Goal: Task Accomplishment & Management: Manage account settings

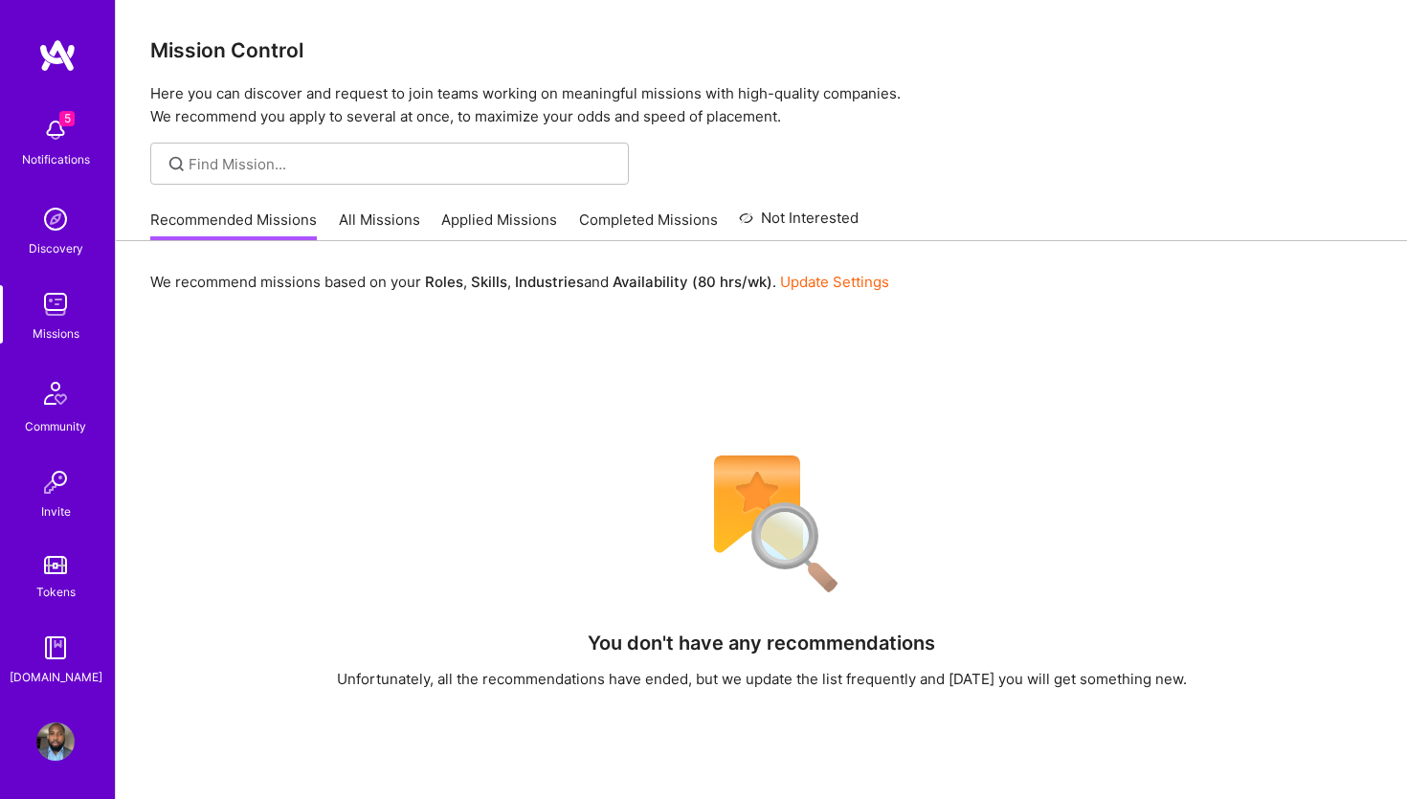
click at [17, 133] on div "5 Notifications" at bounding box center [55, 140] width 119 height 66
click at [56, 216] on img at bounding box center [55, 219] width 38 height 38
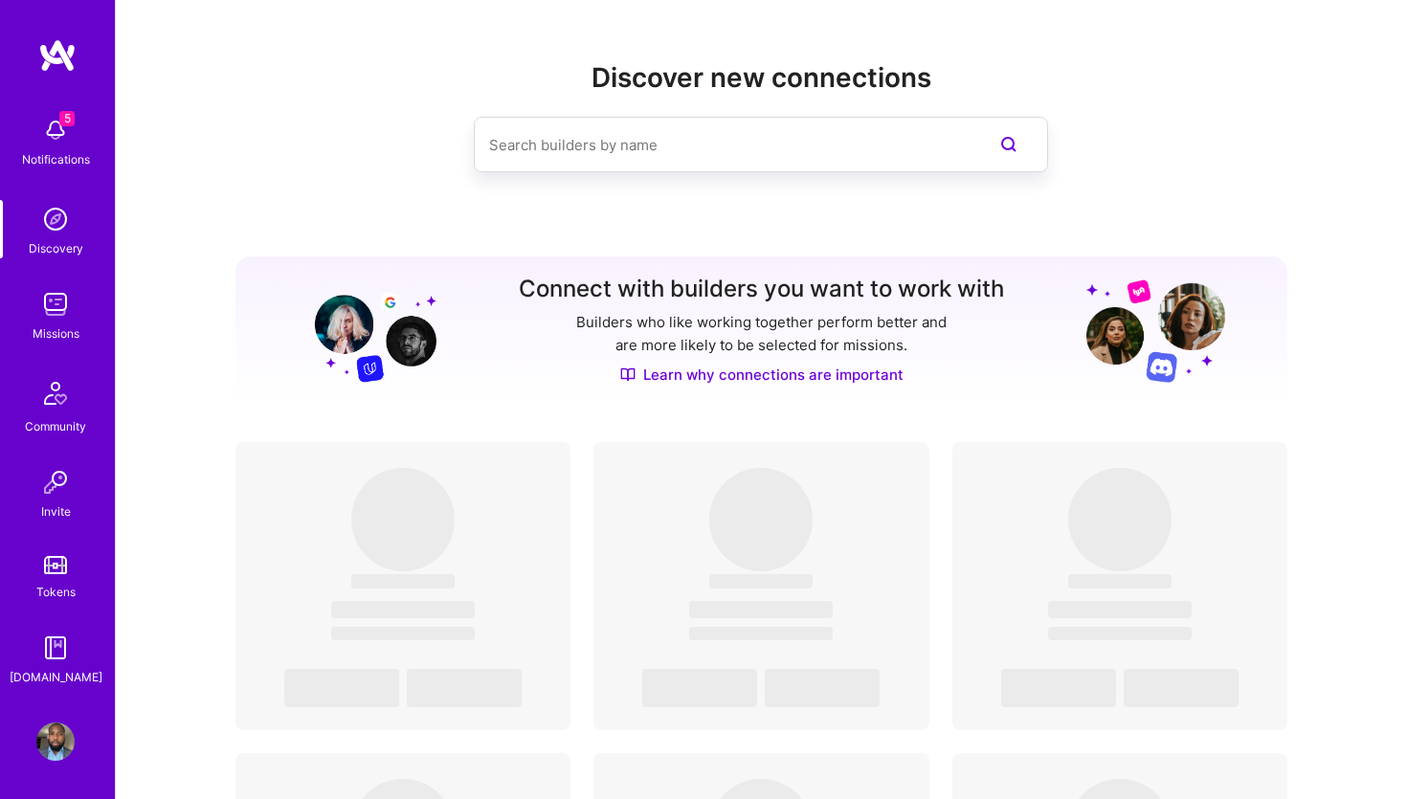
click at [60, 381] on img at bounding box center [56, 393] width 46 height 46
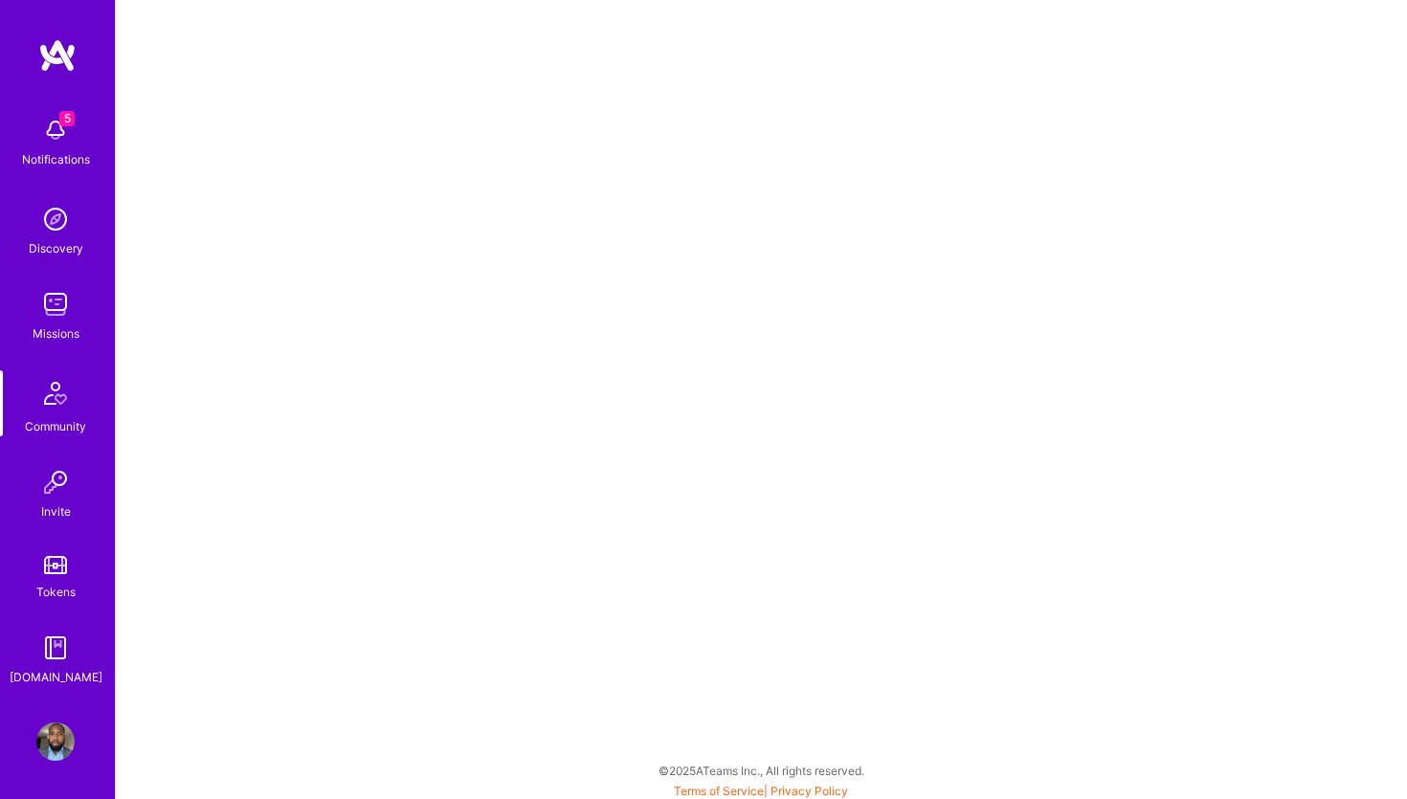
click at [49, 497] on img at bounding box center [55, 482] width 38 height 38
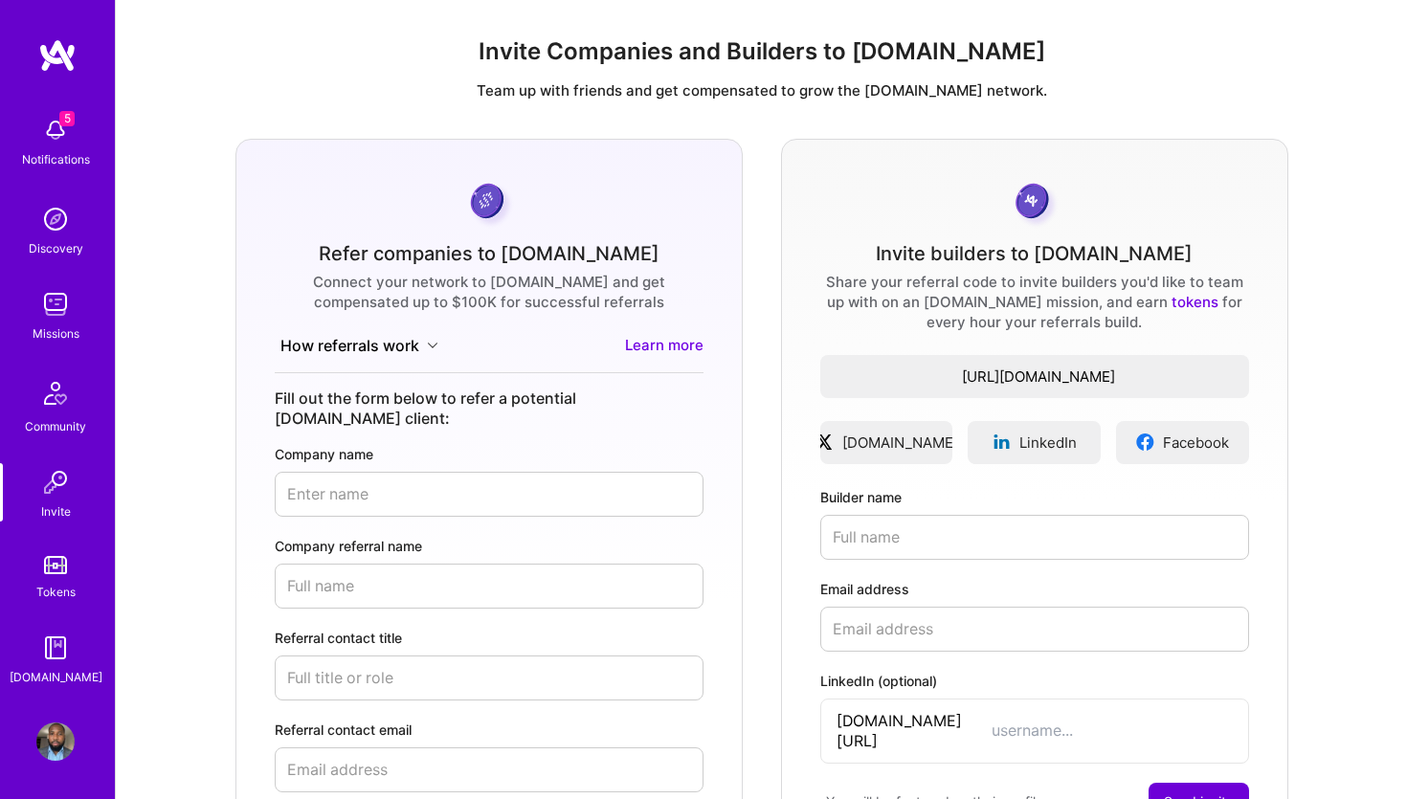
click at [59, 715] on div "5 Notifications Discovery Missions Community Invite Tokens A.Guide Profile" at bounding box center [57, 399] width 115 height 799
click at [57, 745] on img at bounding box center [55, 742] width 38 height 38
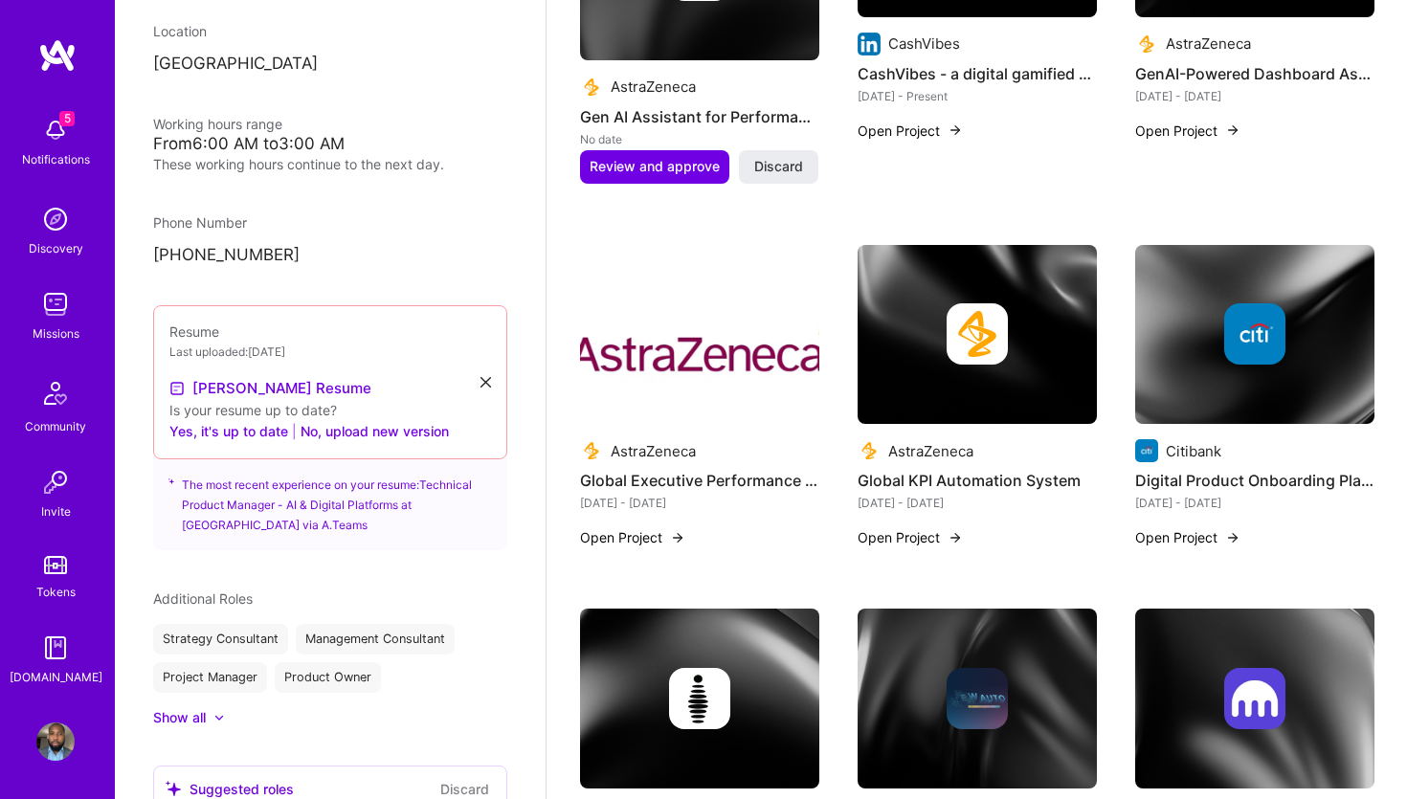
scroll to position [522, 0]
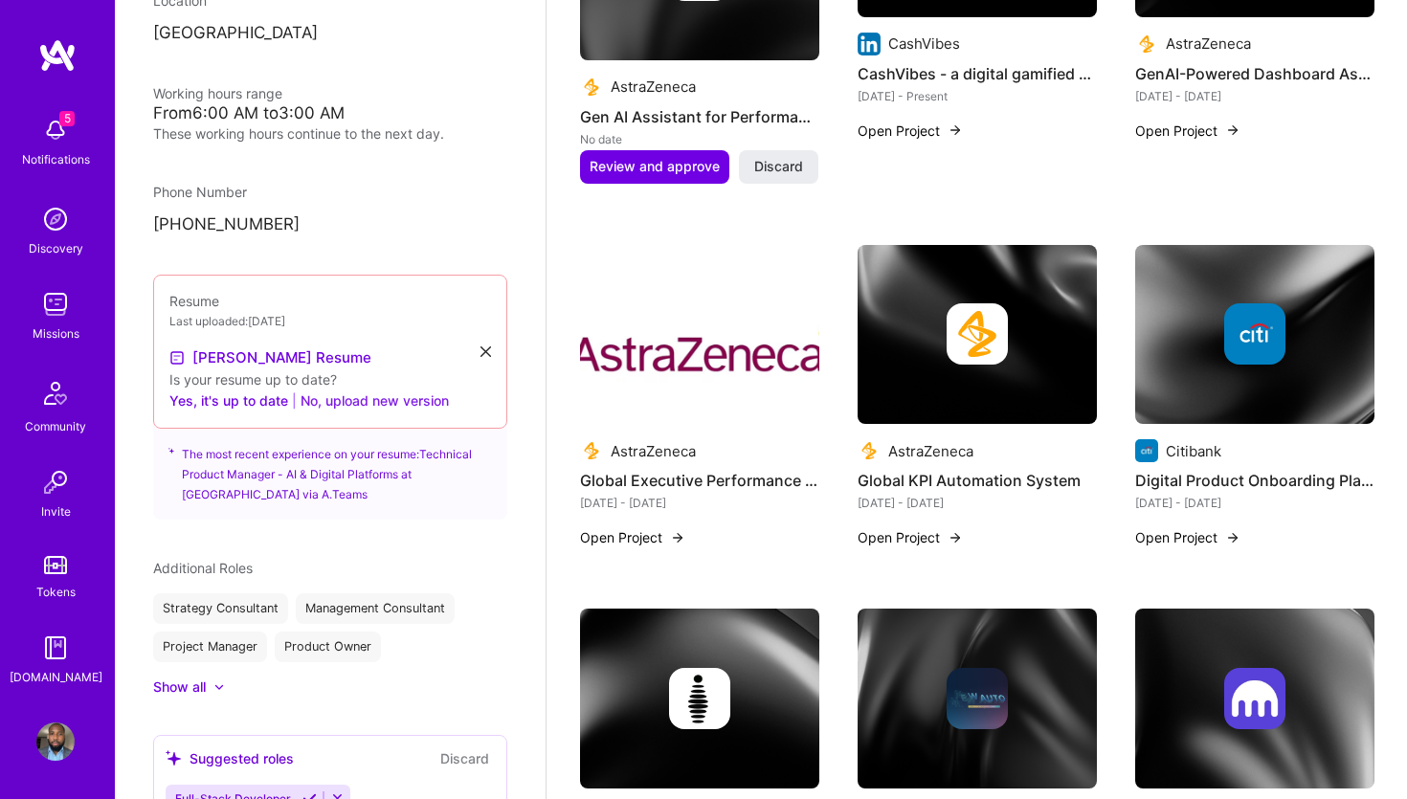
click at [344, 405] on button "No, upload new version" at bounding box center [374, 400] width 148 height 23
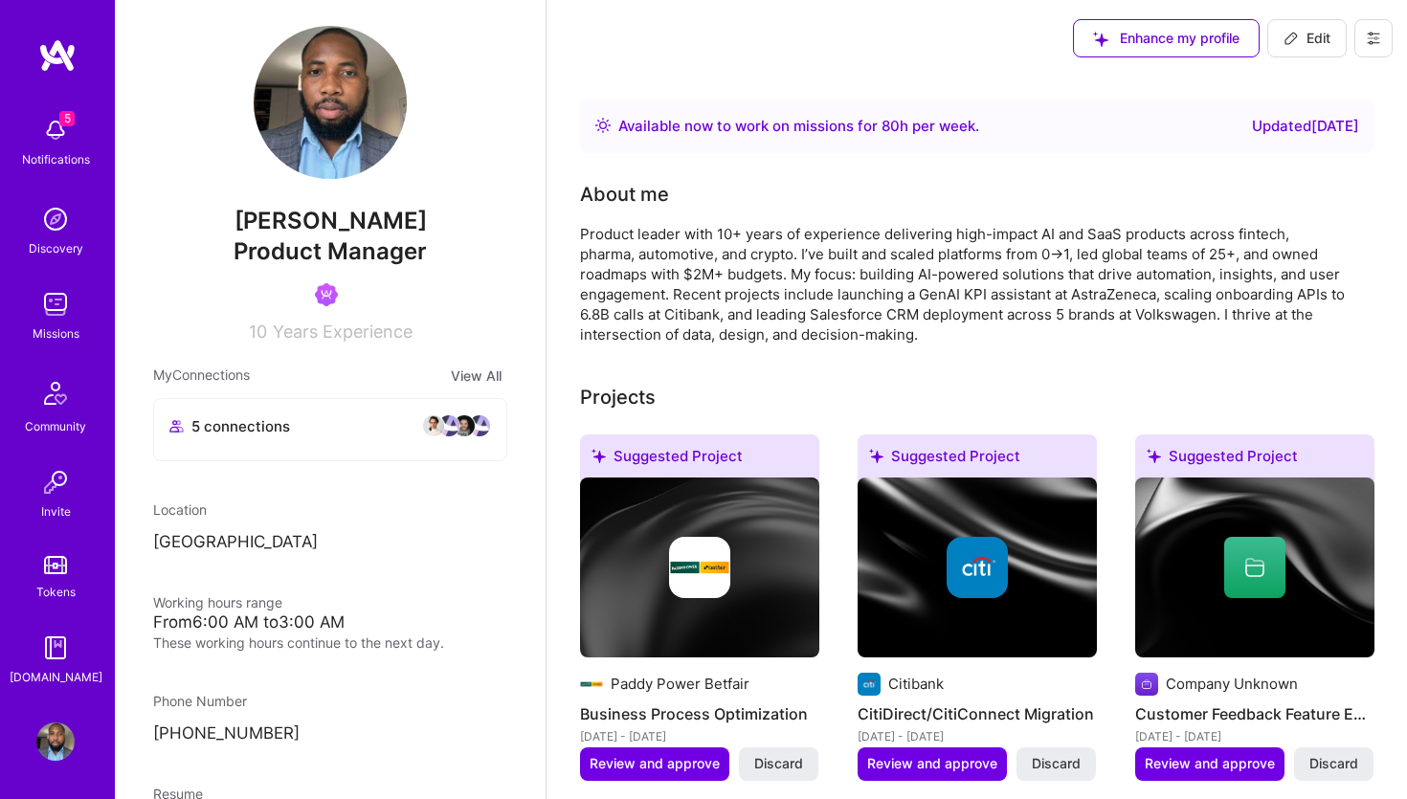
scroll to position [18, 0]
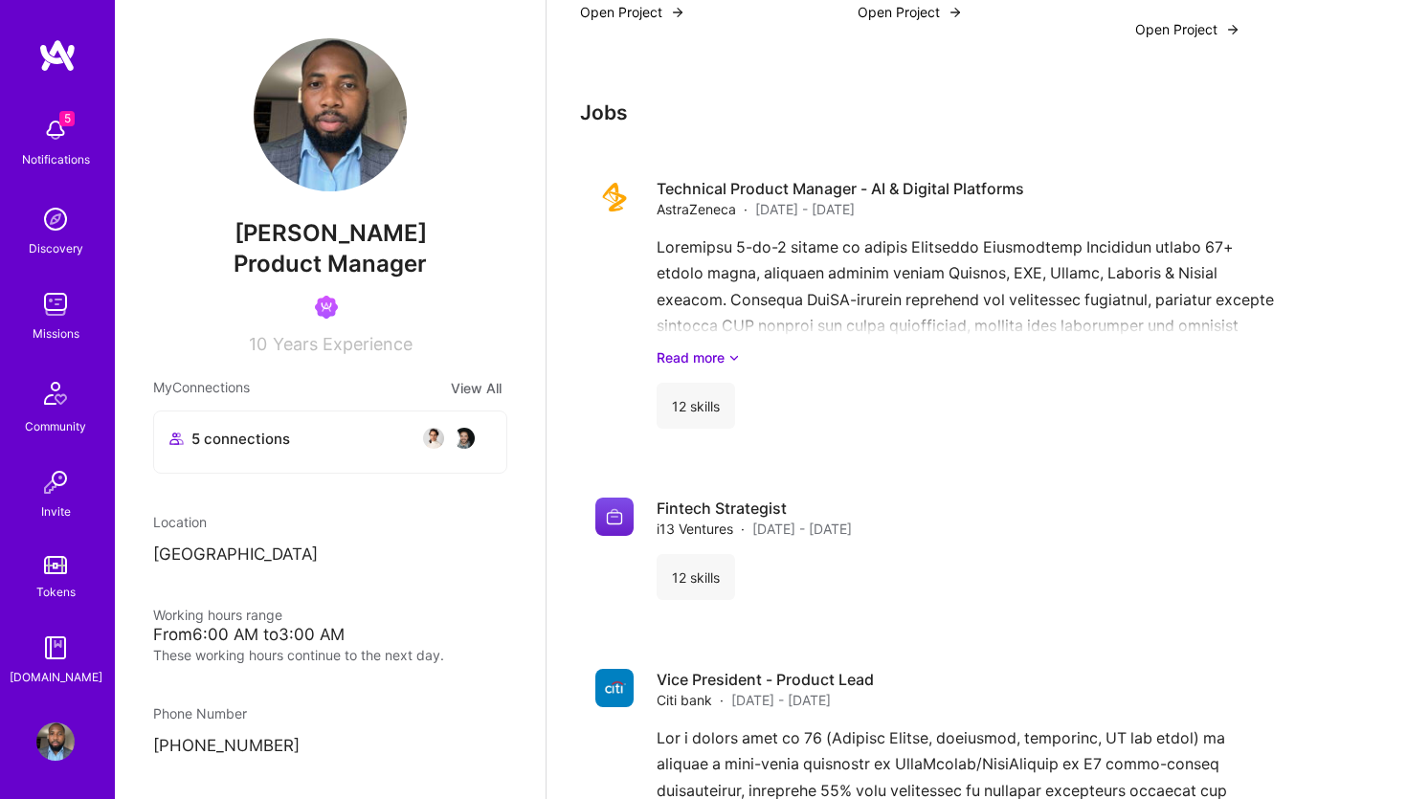
scroll to position [2508, 0]
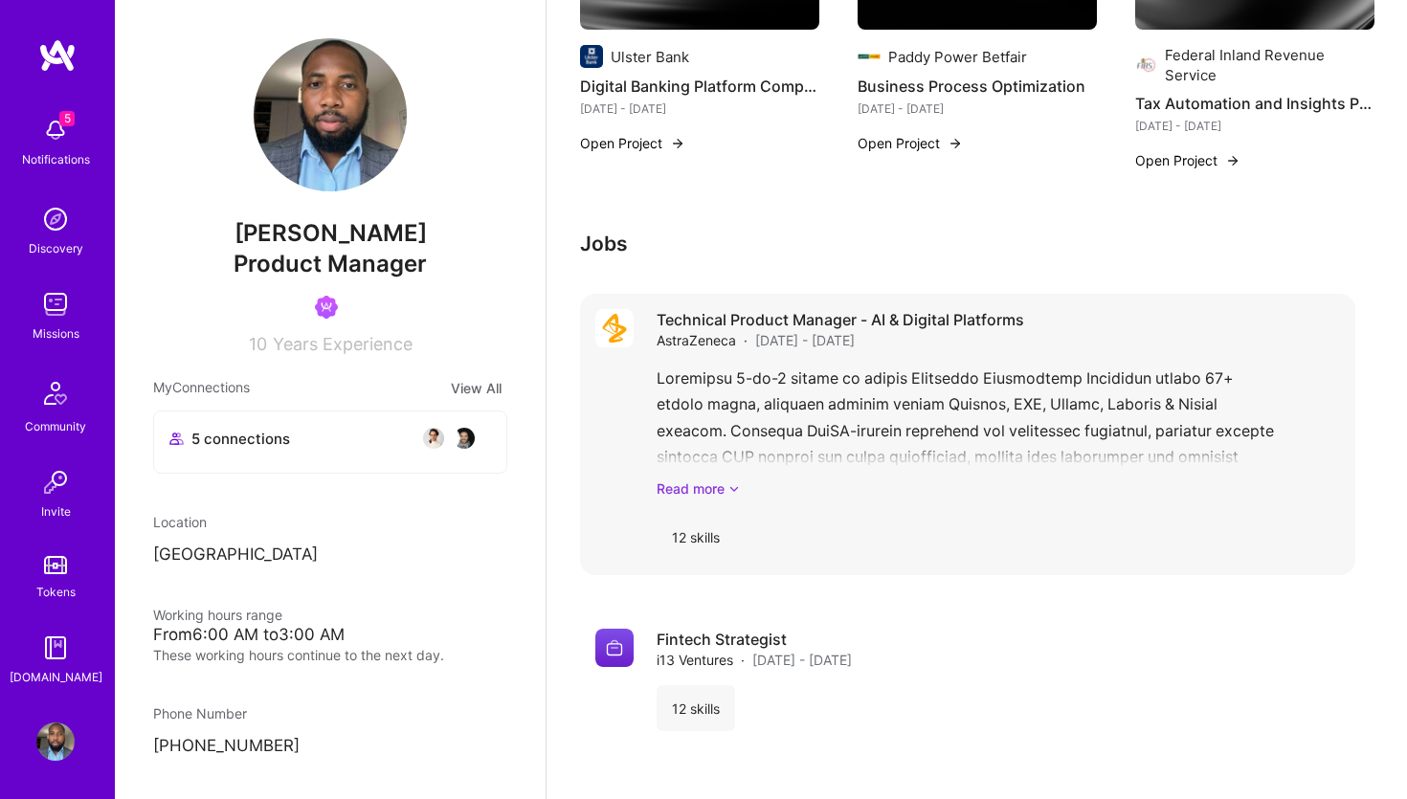
click at [731, 486] on icon at bounding box center [733, 488] width 11 height 20
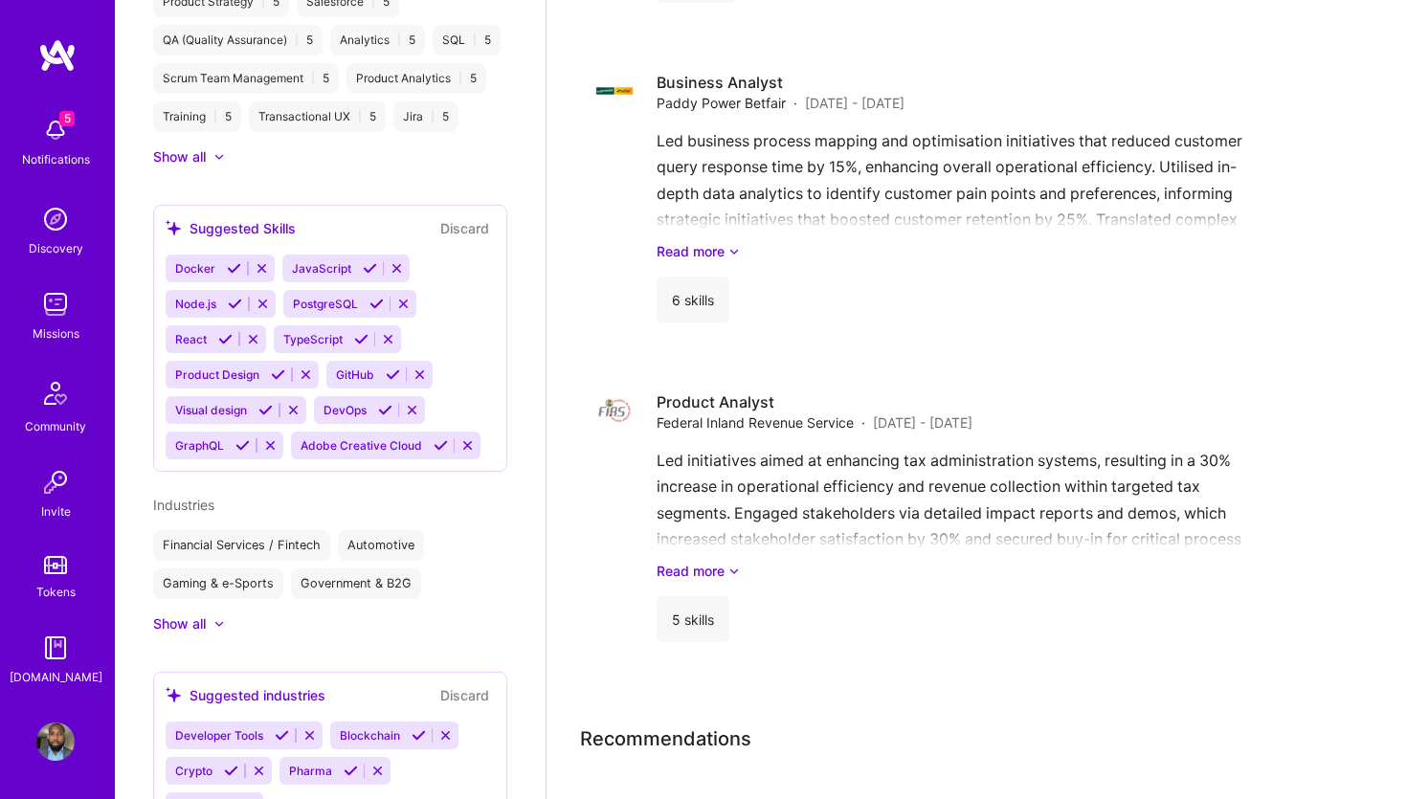
scroll to position [1561, 0]
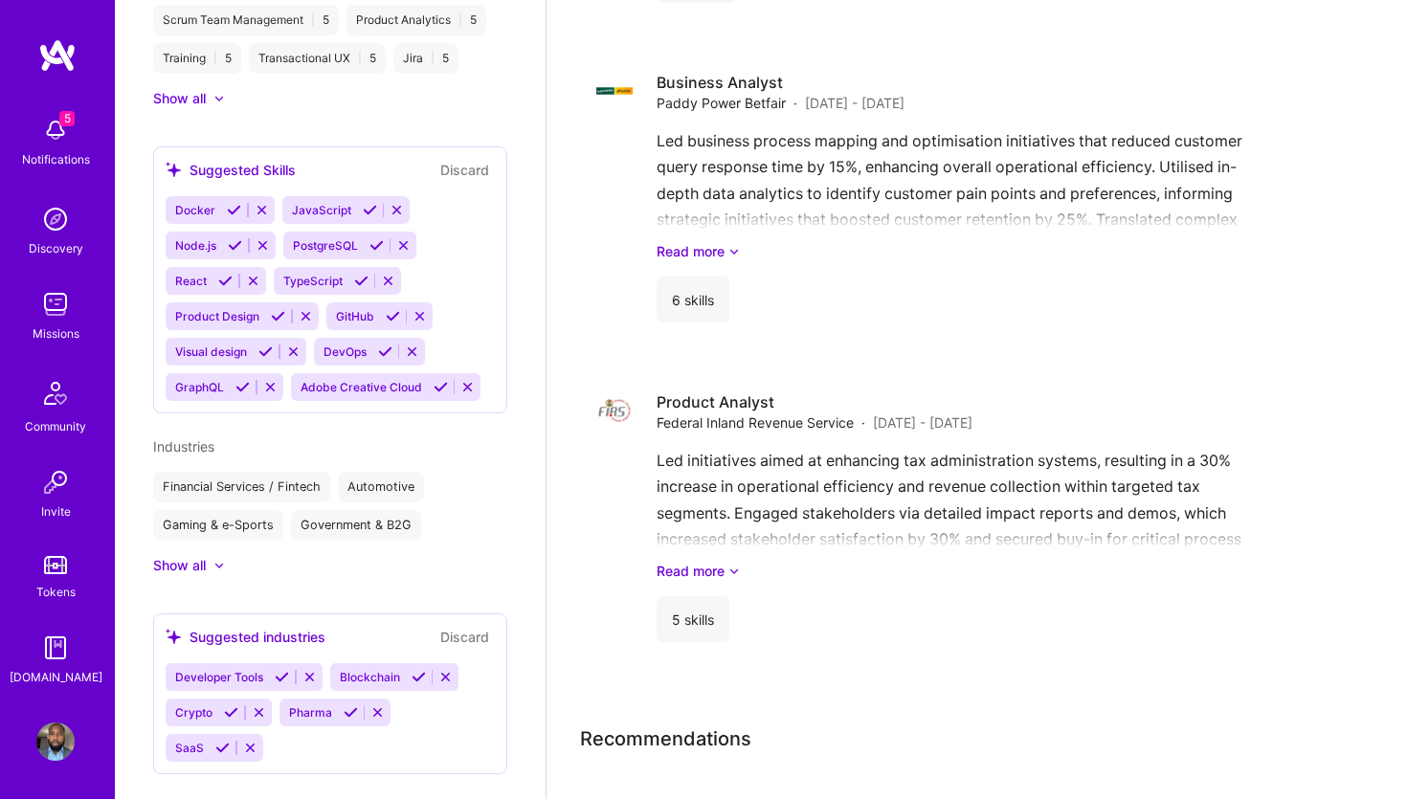
click at [348, 712] on icon at bounding box center [351, 712] width 14 height 14
click at [333, 709] on icon at bounding box center [336, 712] width 14 height 14
click at [230, 711] on icon at bounding box center [231, 712] width 14 height 14
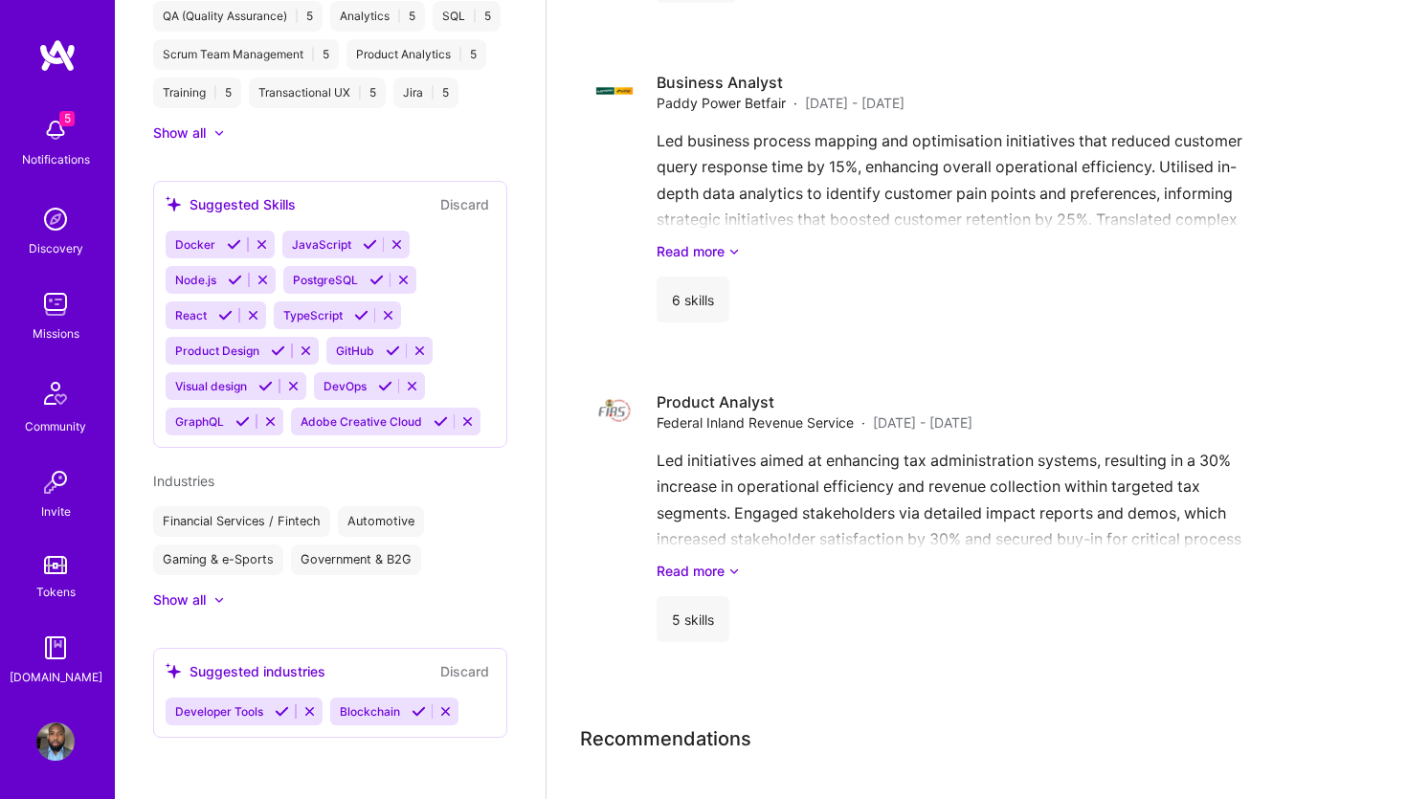
scroll to position [1525, 0]
click at [416, 716] on icon at bounding box center [418, 712] width 14 height 14
click at [278, 713] on icon at bounding box center [282, 712] width 14 height 14
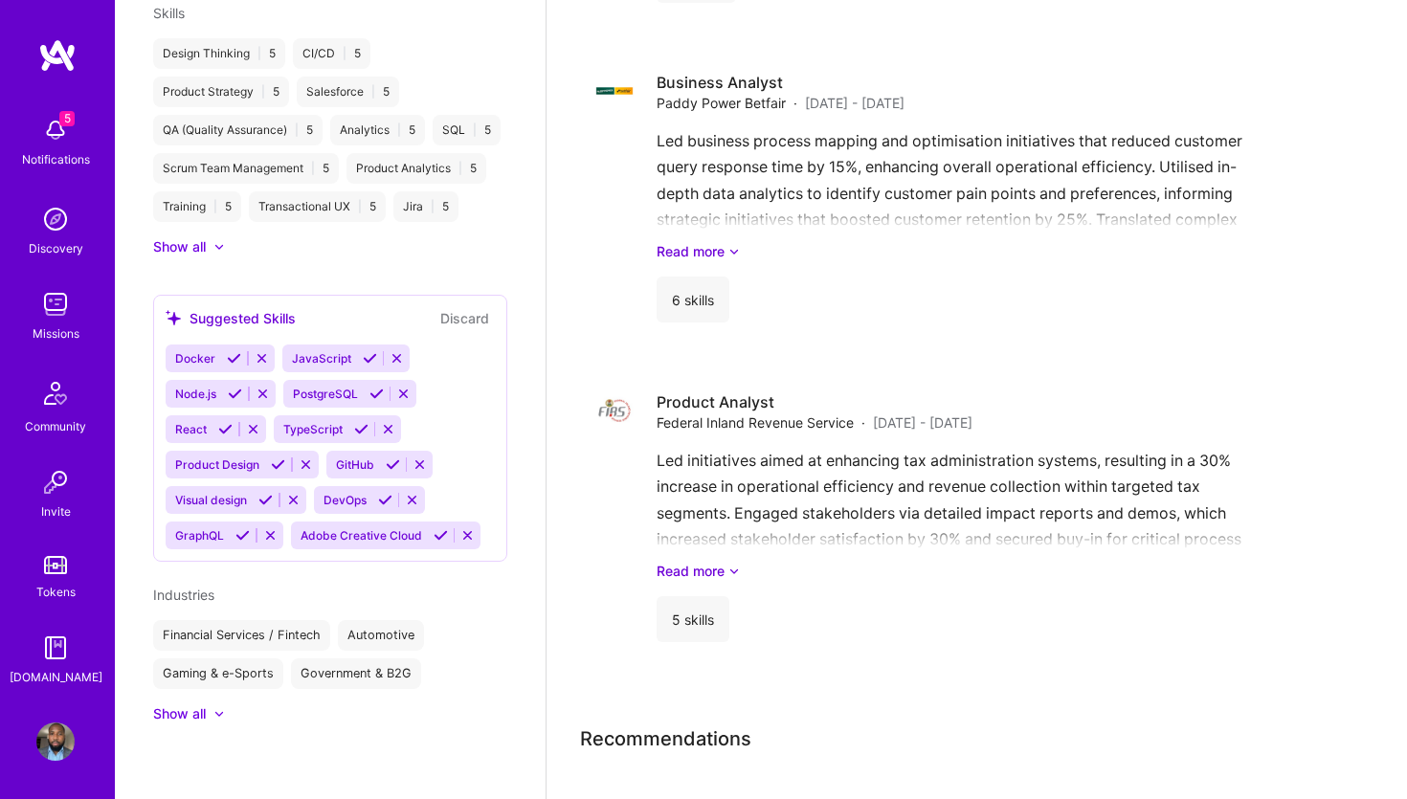
click at [386, 500] on icon at bounding box center [385, 500] width 14 height 14
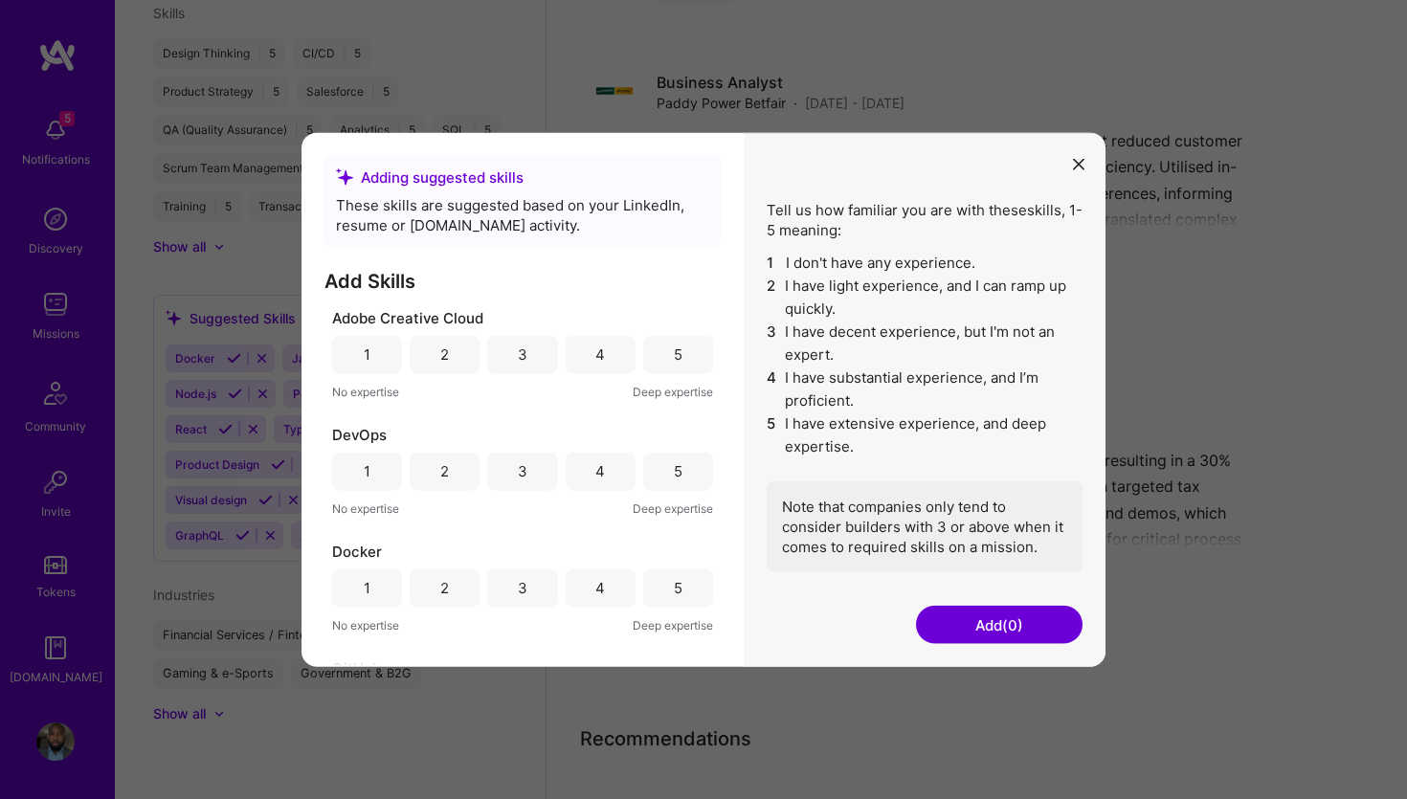
click at [607, 364] on div "4" at bounding box center [601, 354] width 70 height 38
click at [604, 461] on div "4" at bounding box center [601, 471] width 70 height 38
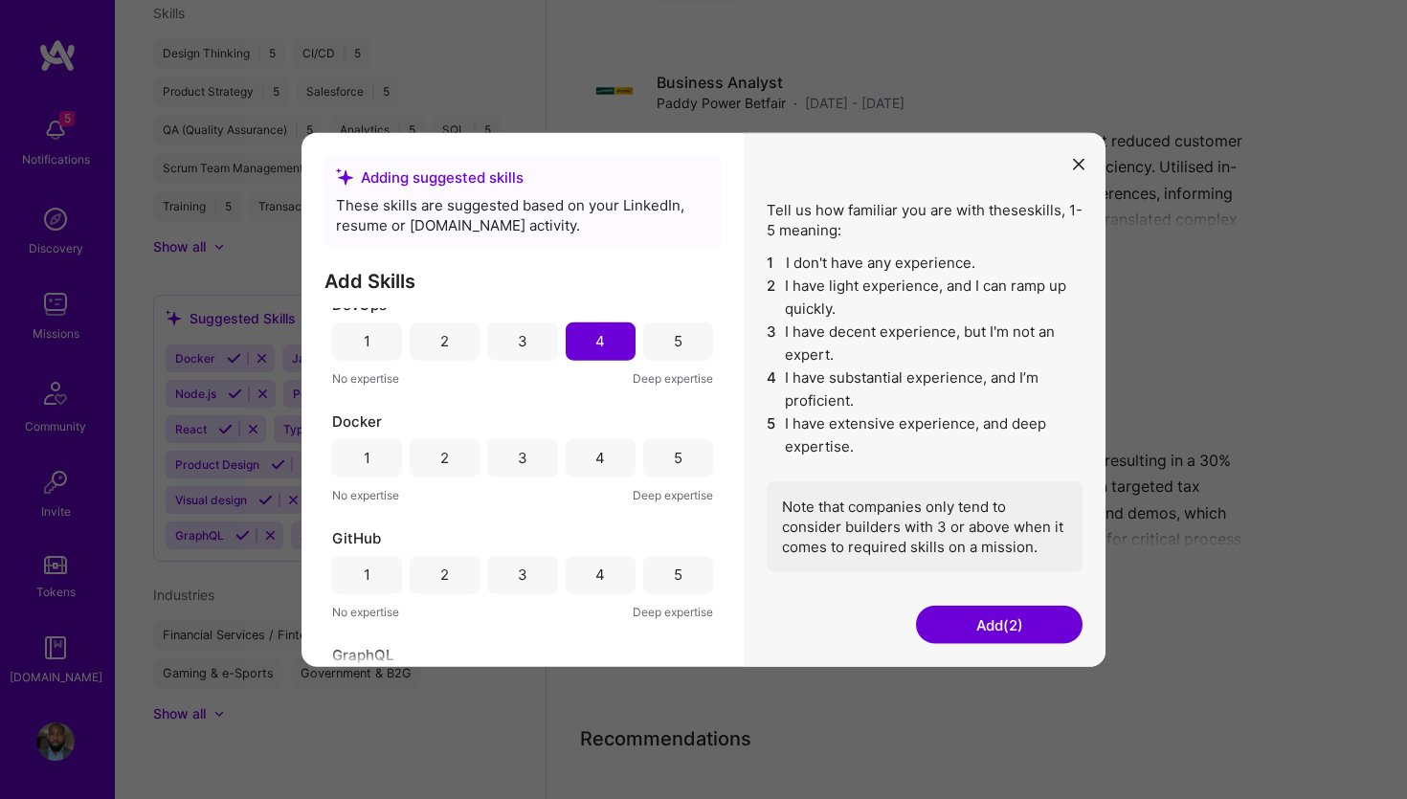
scroll to position [146, 0]
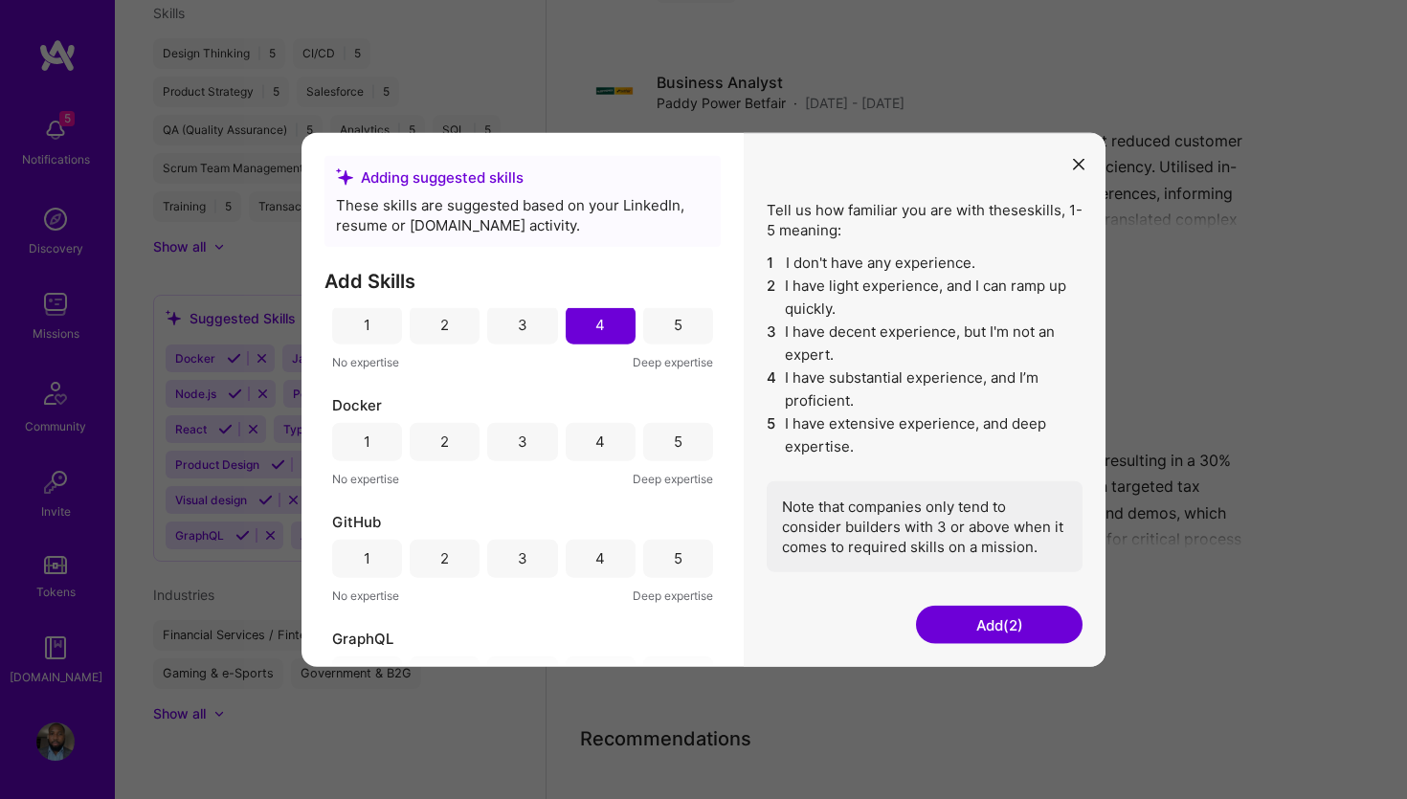
click at [602, 431] on div "4" at bounding box center [601, 441] width 70 height 38
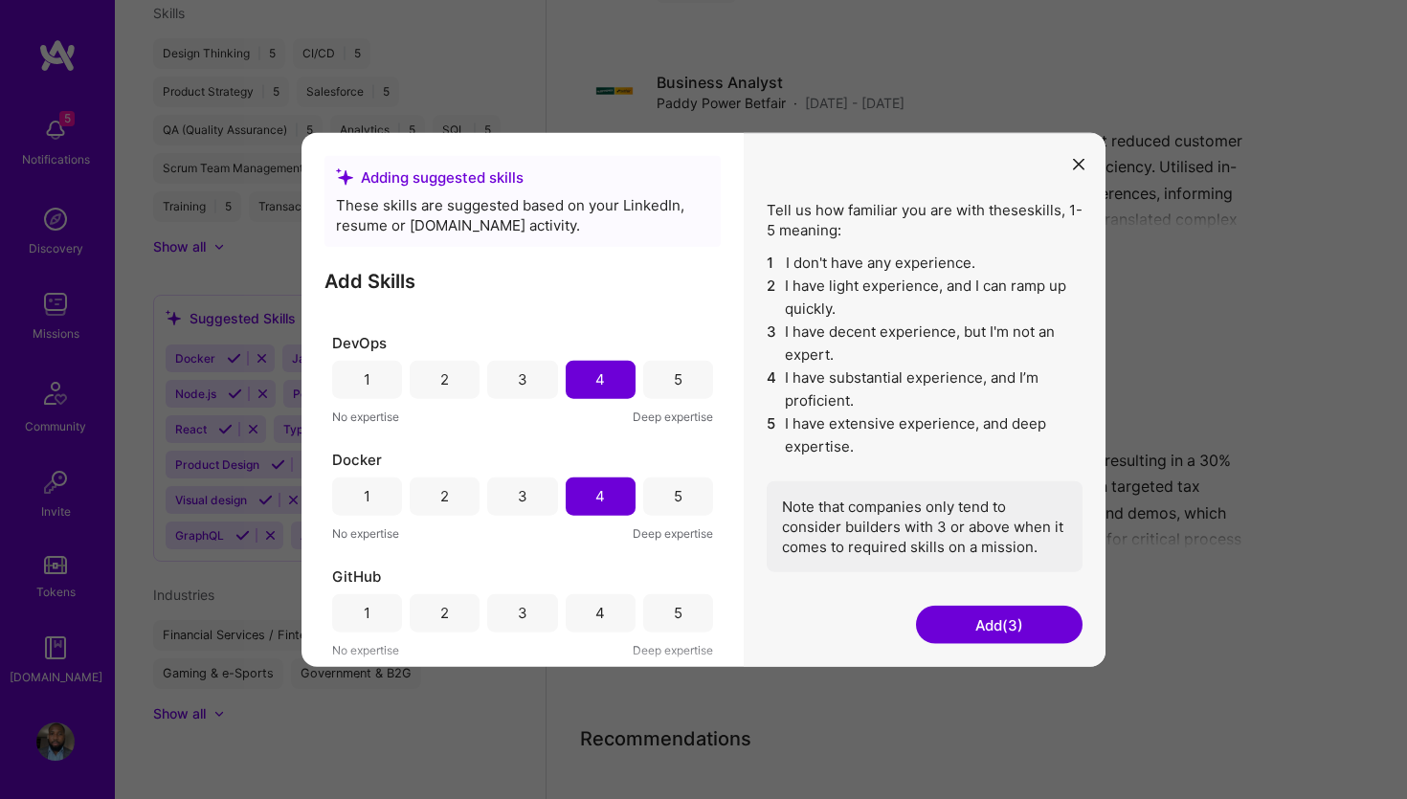
scroll to position [55, 0]
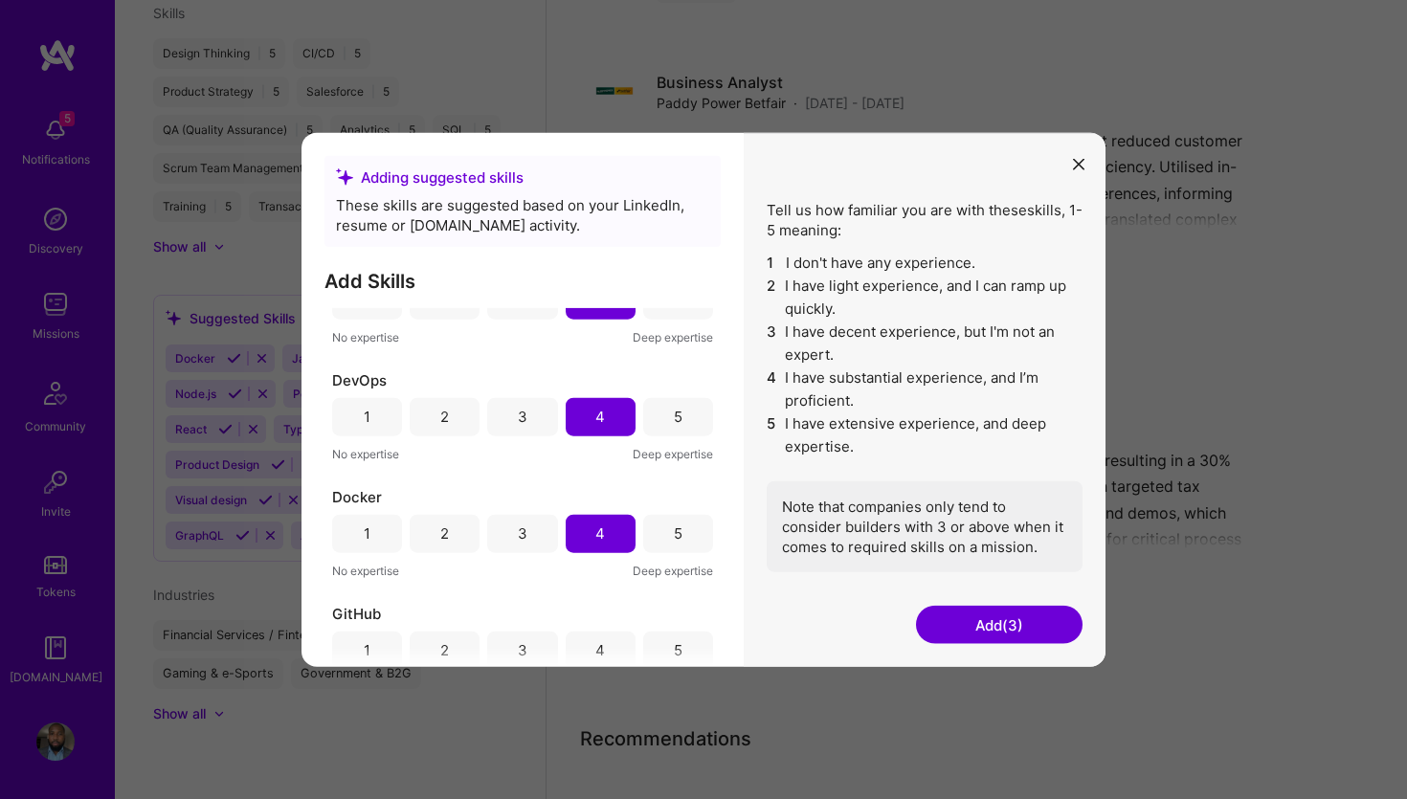
click at [585, 537] on div "4" at bounding box center [601, 533] width 70 height 38
click at [600, 434] on div "4" at bounding box center [601, 416] width 70 height 38
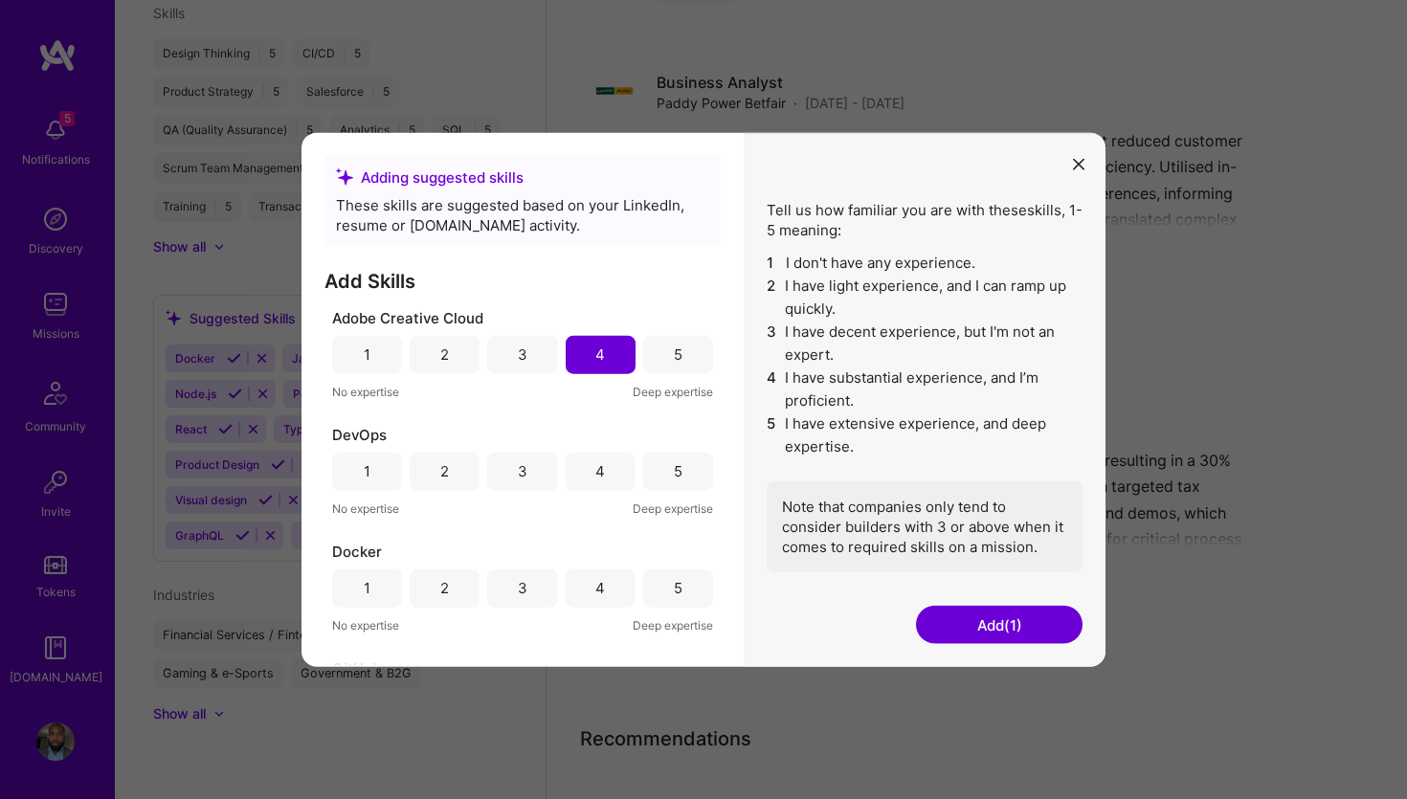
click at [615, 342] on div "4" at bounding box center [601, 354] width 70 height 38
click at [612, 461] on div "4" at bounding box center [601, 471] width 70 height 38
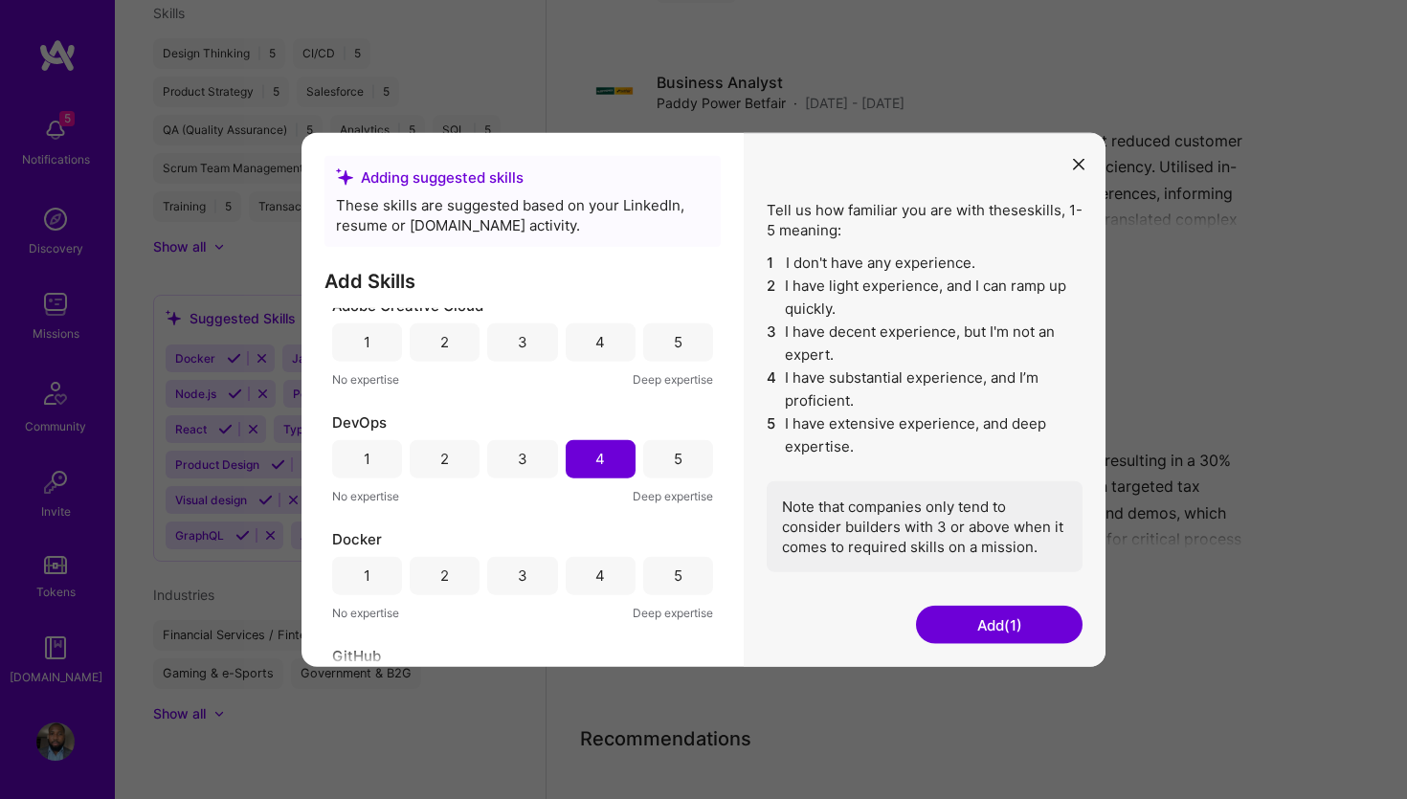
scroll to position [13, 0]
click at [1007, 621] on button "Add (1)" at bounding box center [999, 625] width 167 height 38
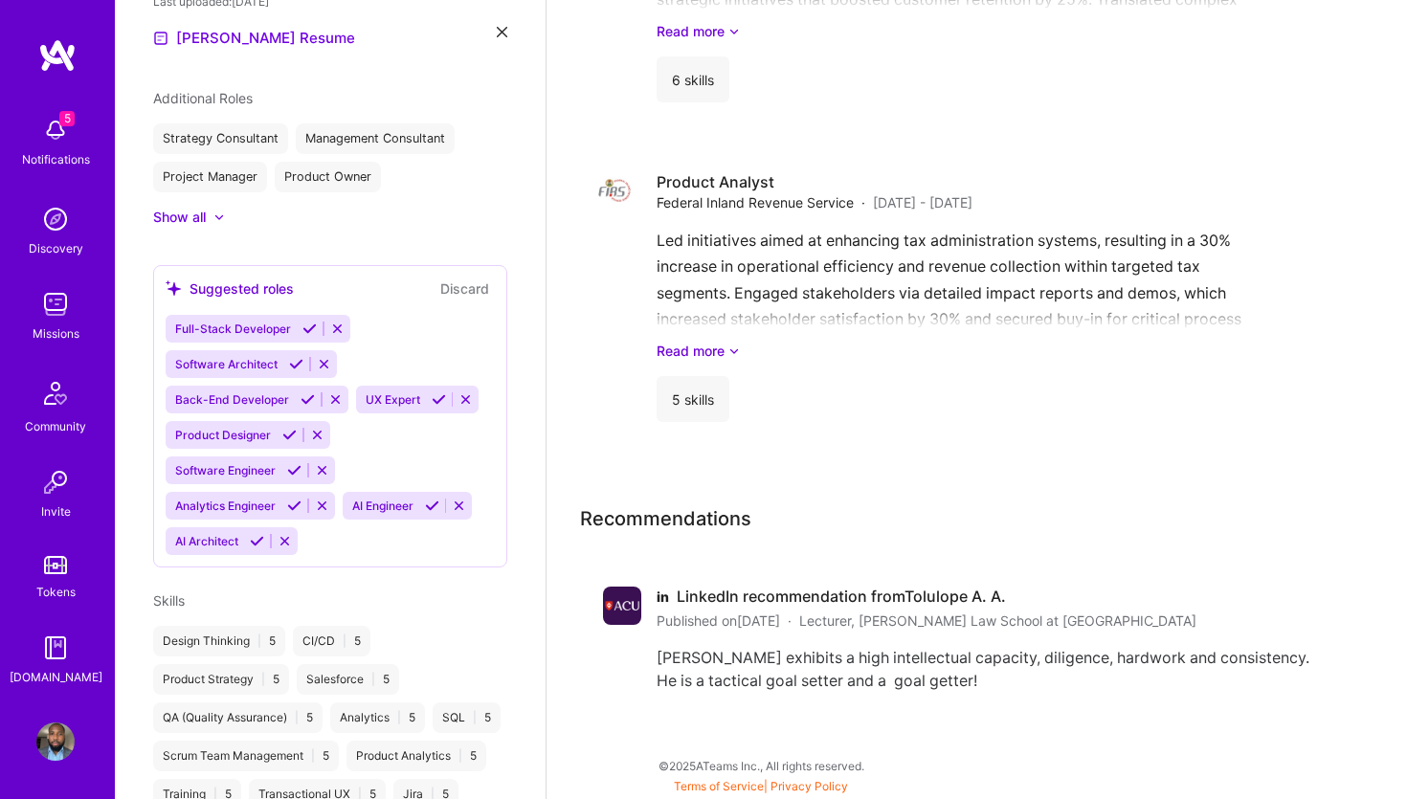
scroll to position [826, 0]
click at [195, 212] on div "Show all" at bounding box center [179, 216] width 53 height 19
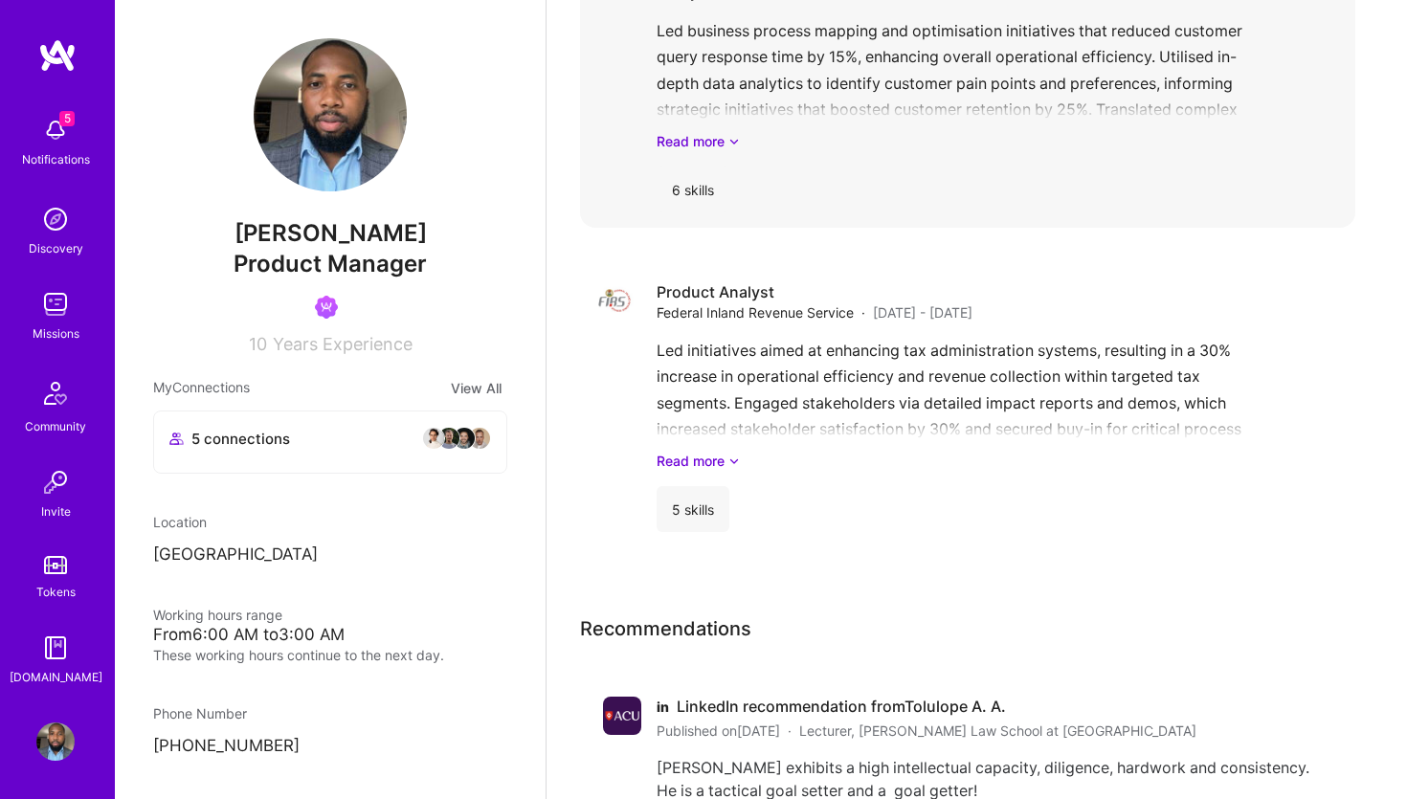
scroll to position [5227, 0]
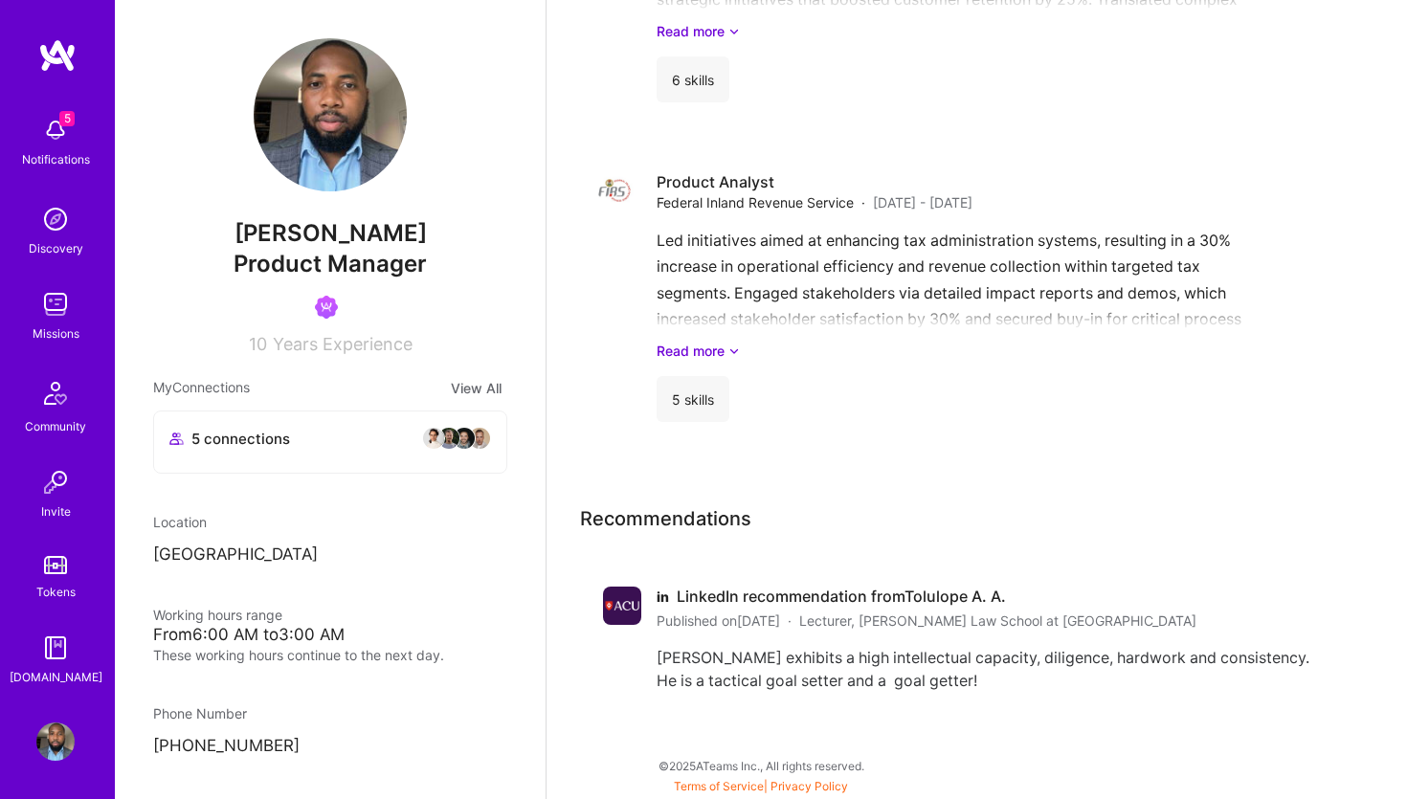
click at [71, 329] on div "Missions" at bounding box center [56, 333] width 47 height 20
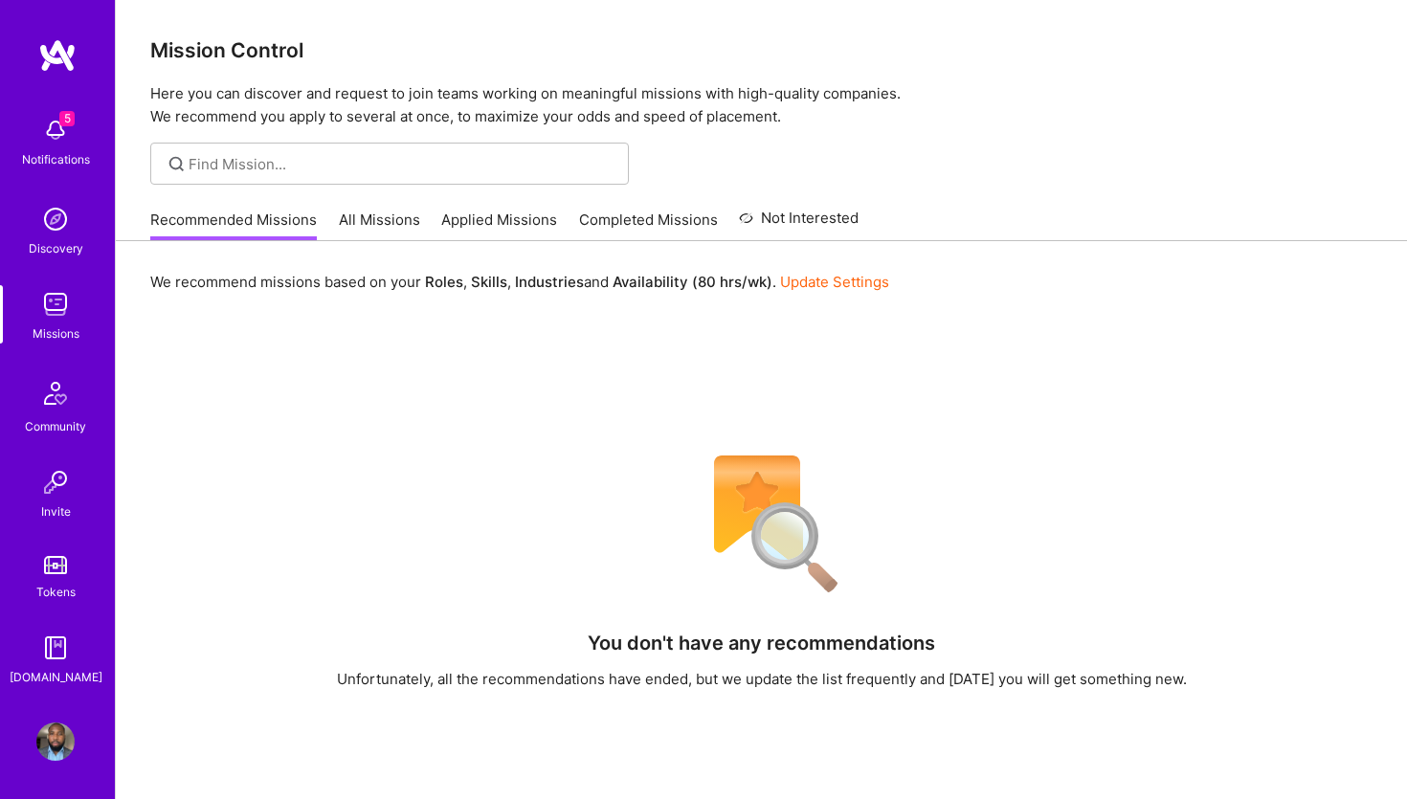
click at [352, 215] on link "All Missions" at bounding box center [379, 226] width 81 height 32
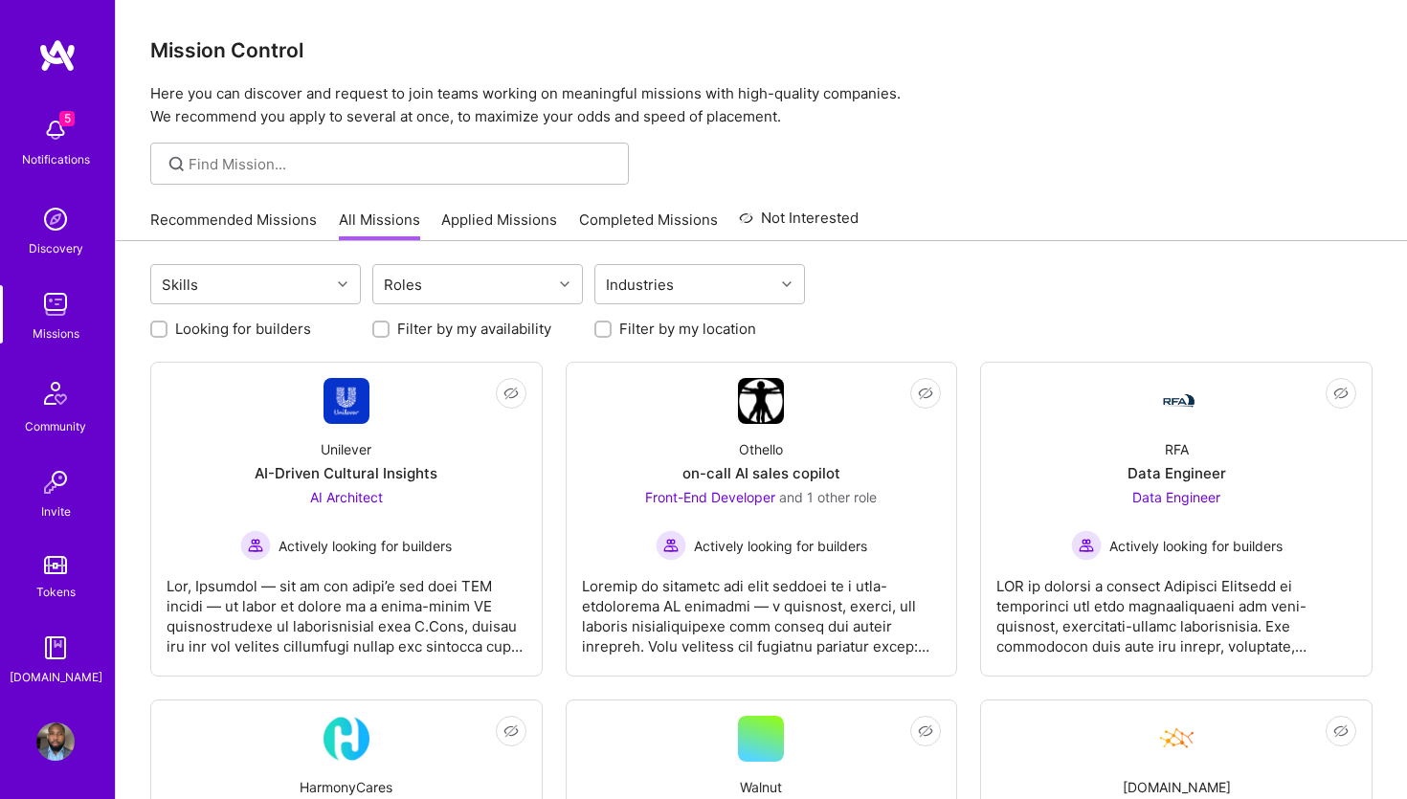
click at [479, 229] on link "Applied Missions" at bounding box center [499, 226] width 116 height 32
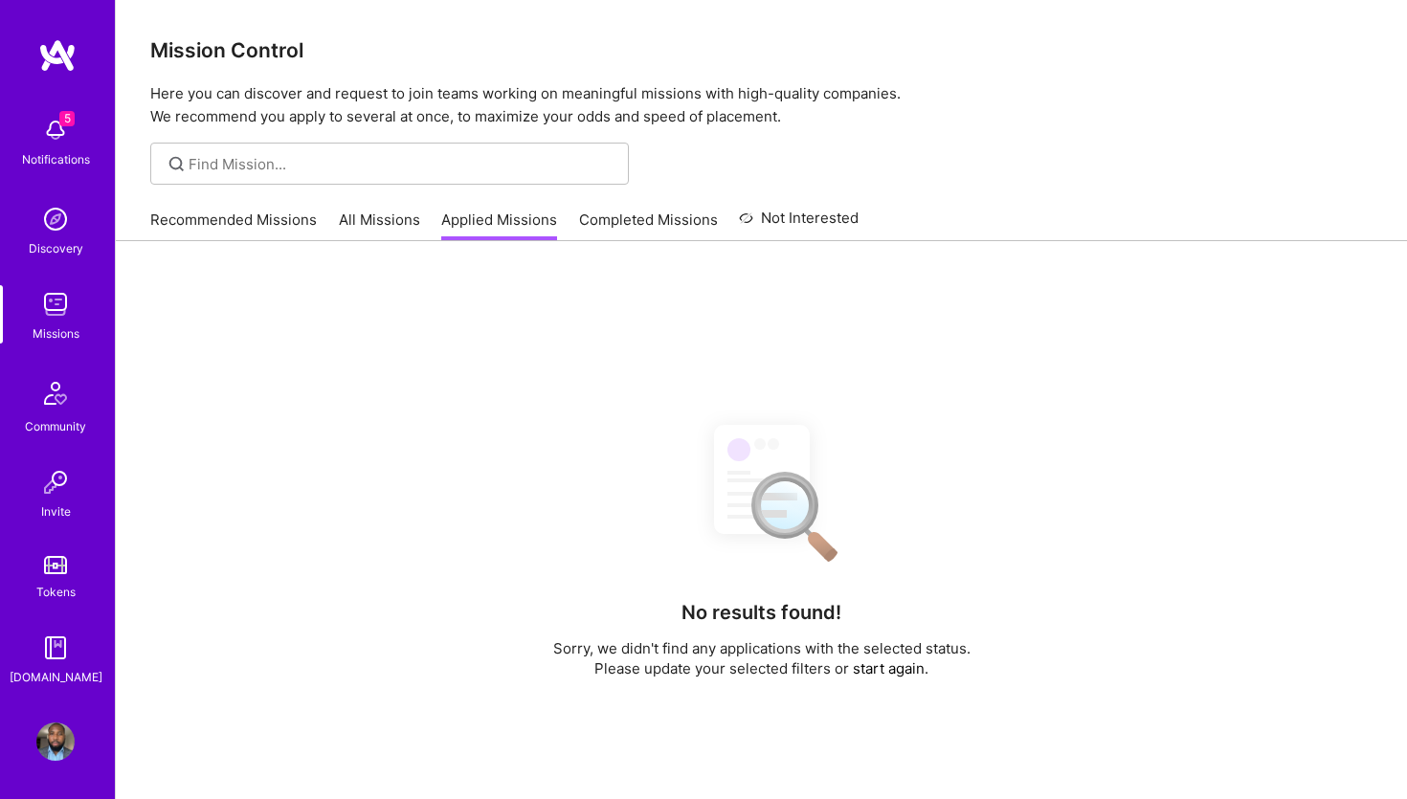
click at [262, 217] on link "Recommended Missions" at bounding box center [233, 226] width 167 height 32
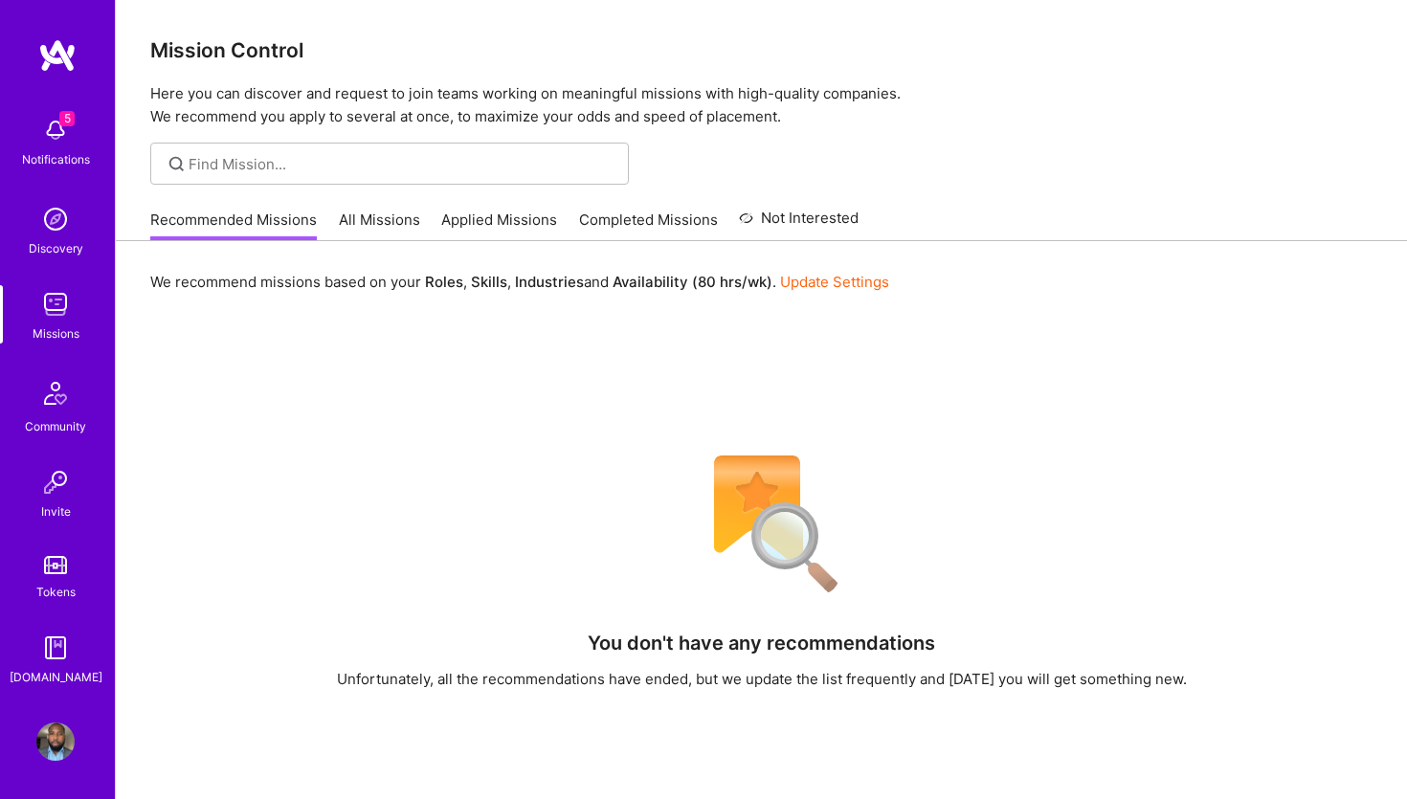
click at [262, 217] on link "Recommended Missions" at bounding box center [233, 226] width 167 height 32
